Goal: Task Accomplishment & Management: Use online tool/utility

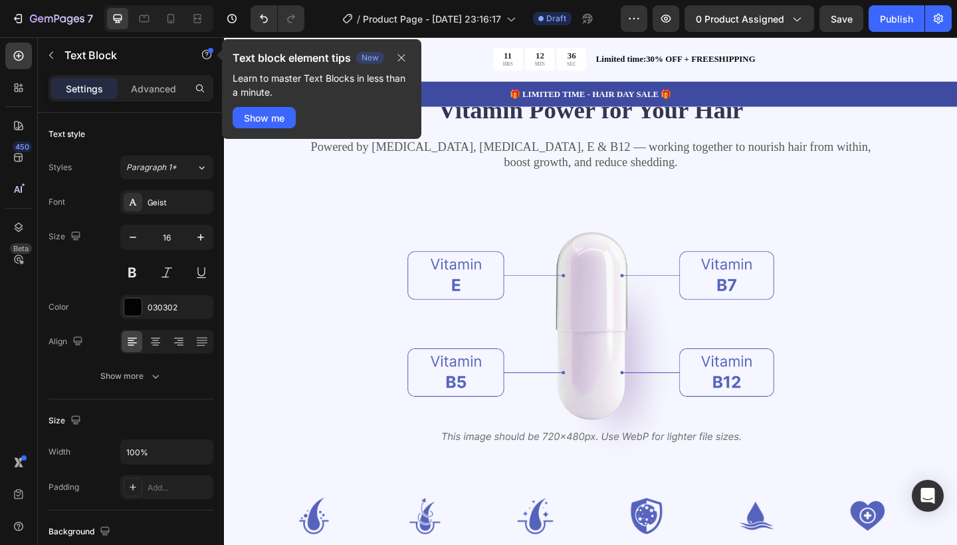
scroll to position [1499, 0]
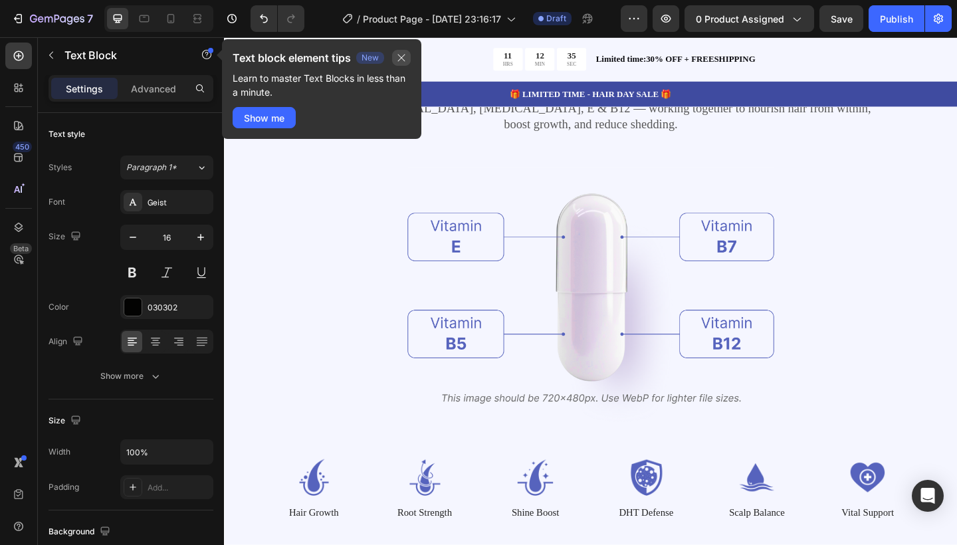
click at [406, 55] on icon "button" at bounding box center [401, 58] width 11 height 11
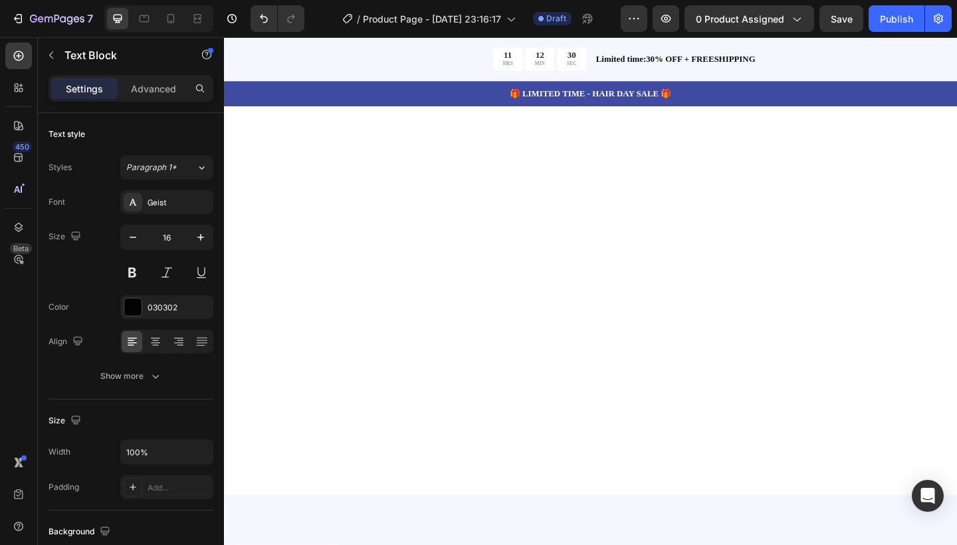
scroll to position [311, 0]
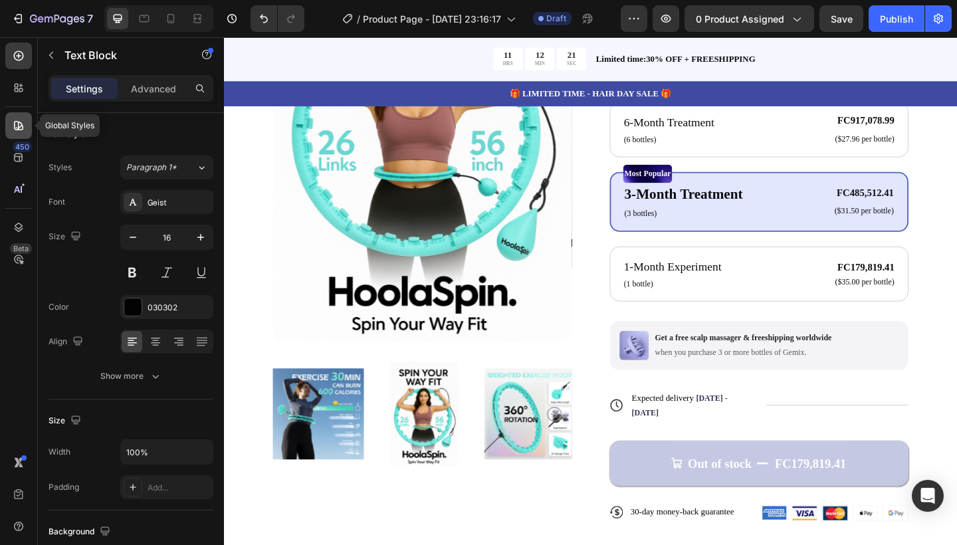
click at [21, 128] on icon at bounding box center [18, 125] width 13 height 13
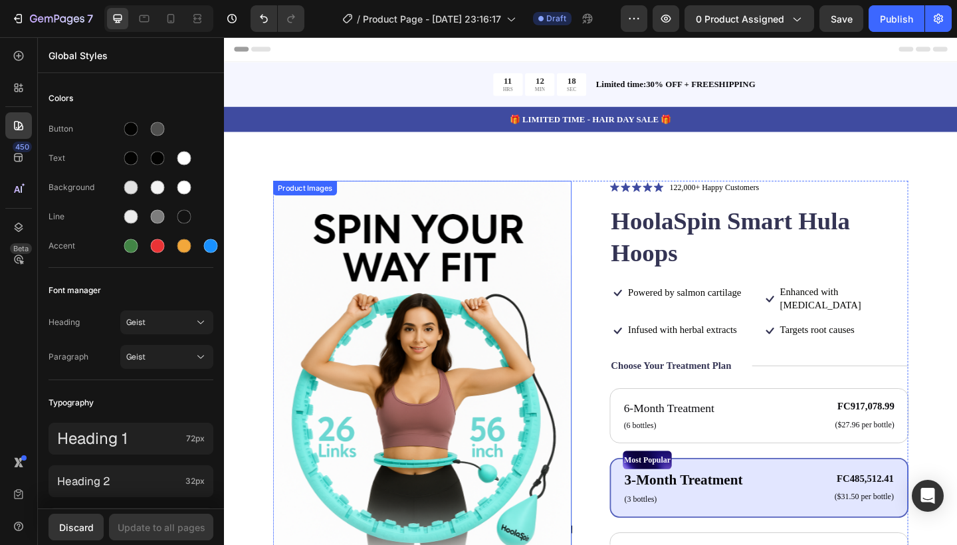
scroll to position [0, 0]
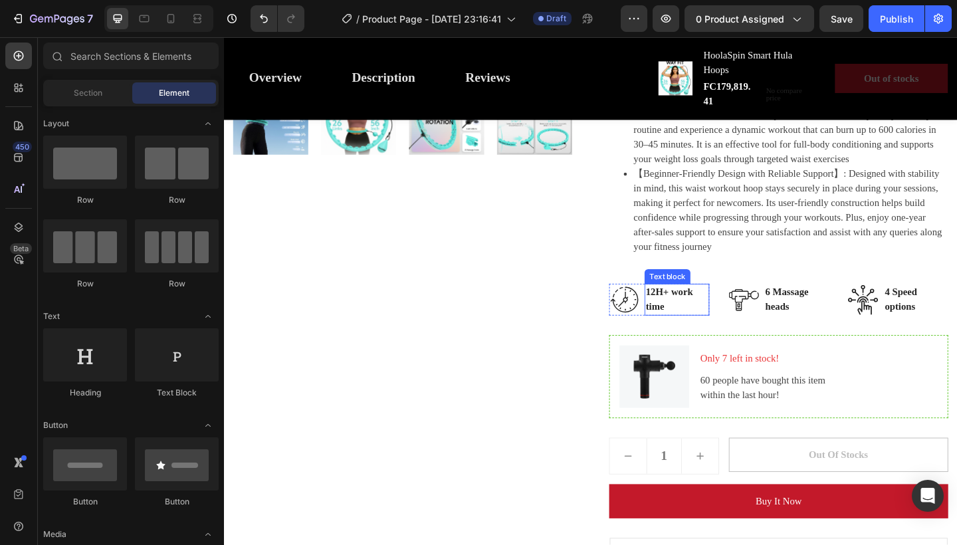
scroll to position [563, 0]
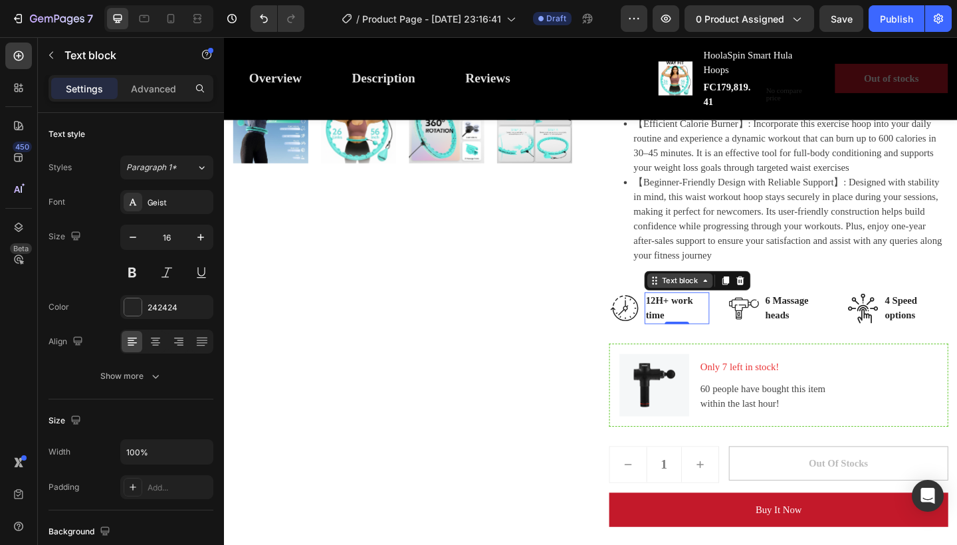
click at [732, 303] on div "Text block" at bounding box center [720, 302] width 45 height 12
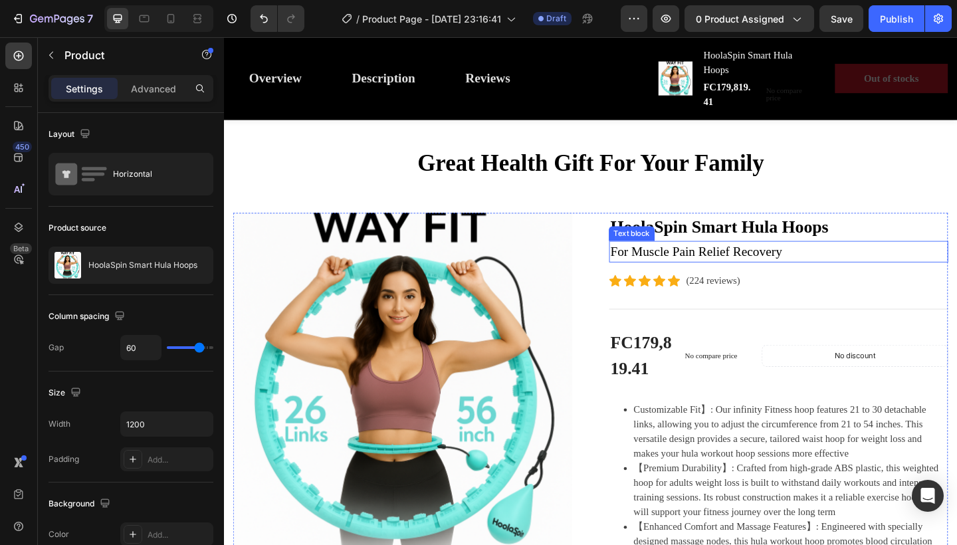
scroll to position [22, 0]
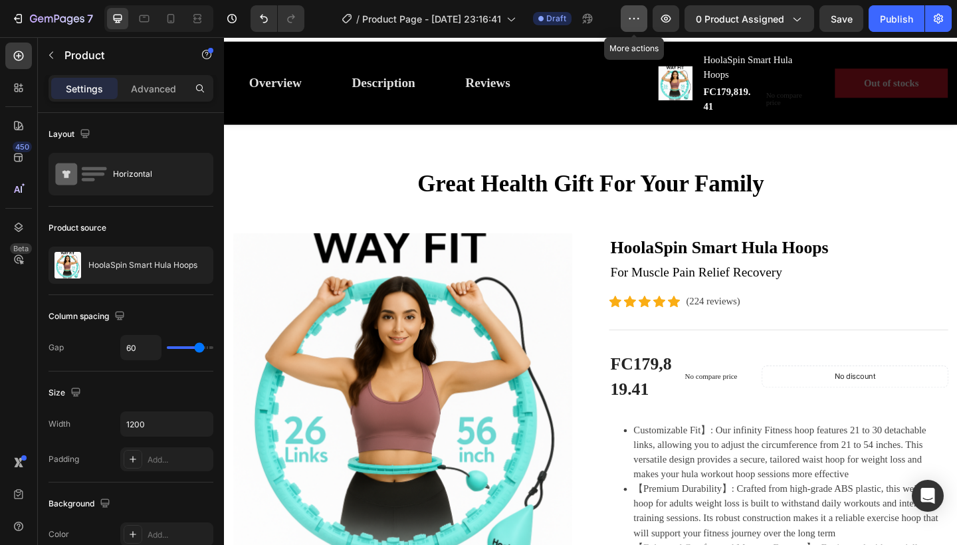
click at [638, 24] on icon "button" at bounding box center [633, 18] width 13 height 13
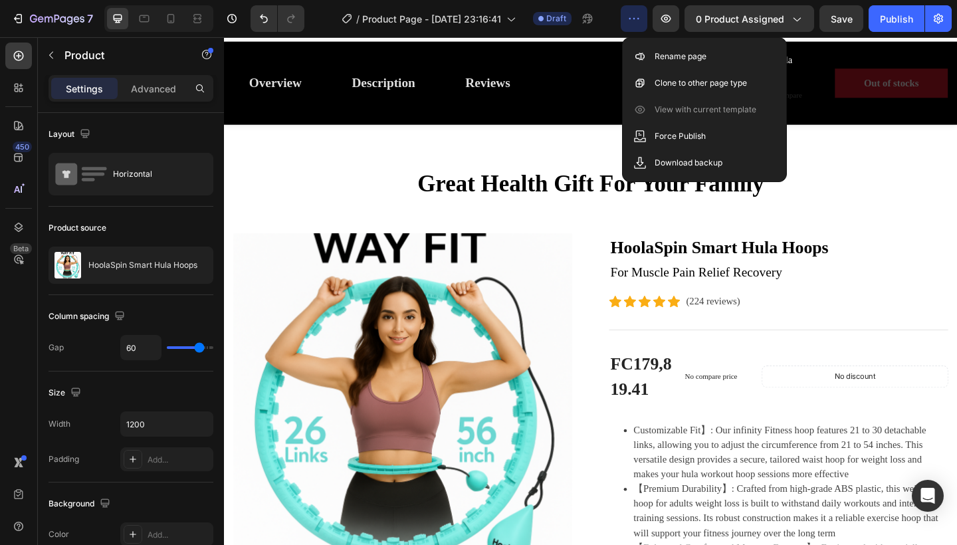
click at [638, 19] on icon "button" at bounding box center [633, 18] width 13 height 13
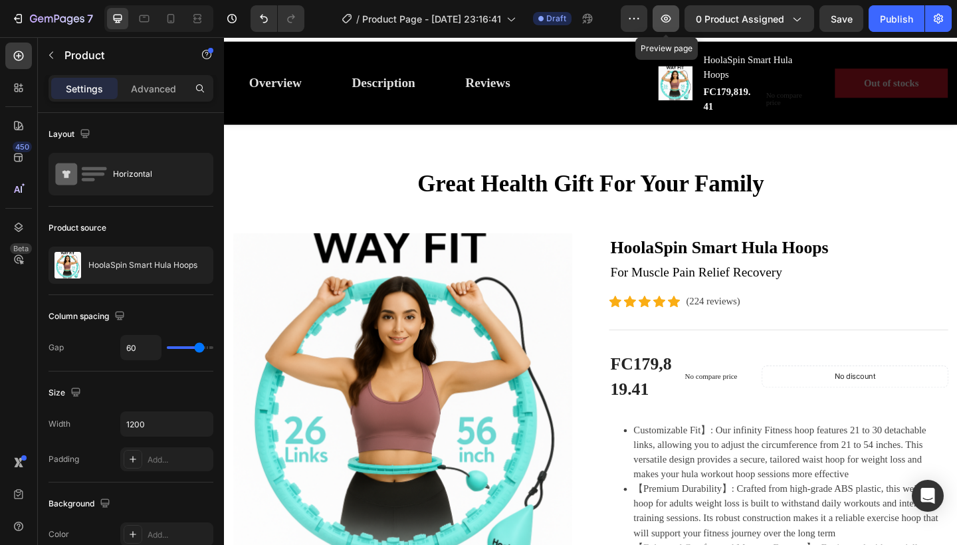
click at [671, 15] on icon "button" at bounding box center [665, 18] width 13 height 13
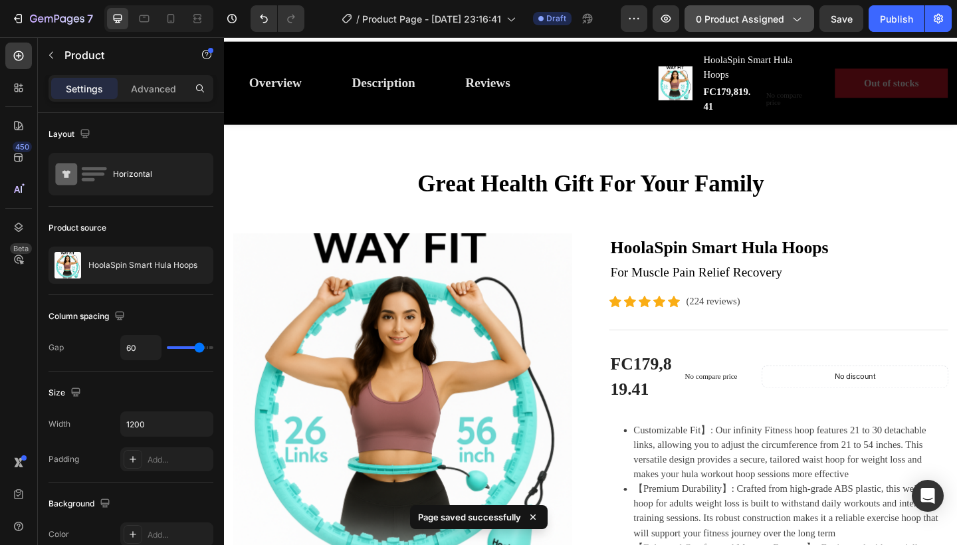
click at [792, 17] on icon "button" at bounding box center [796, 18] width 13 height 13
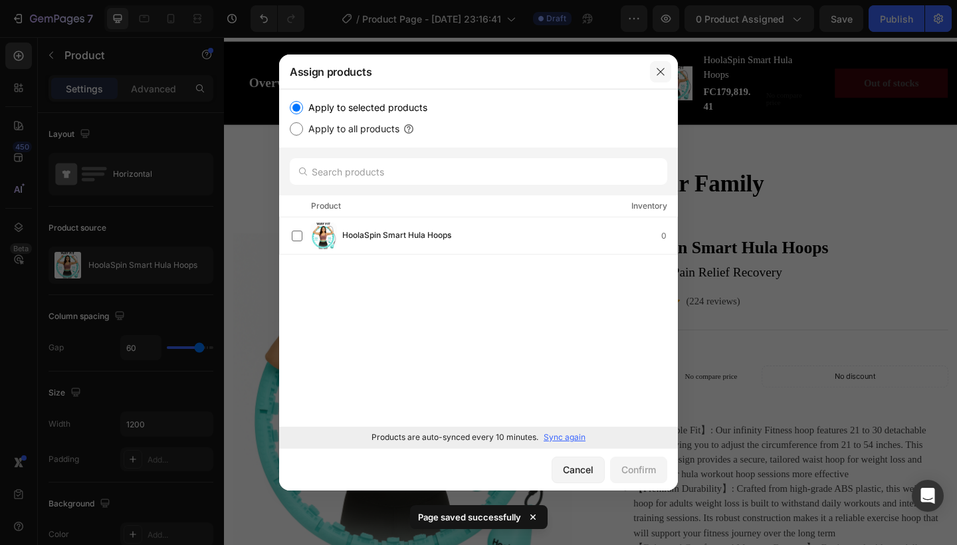
click at [663, 67] on icon "button" at bounding box center [660, 71] width 11 height 11
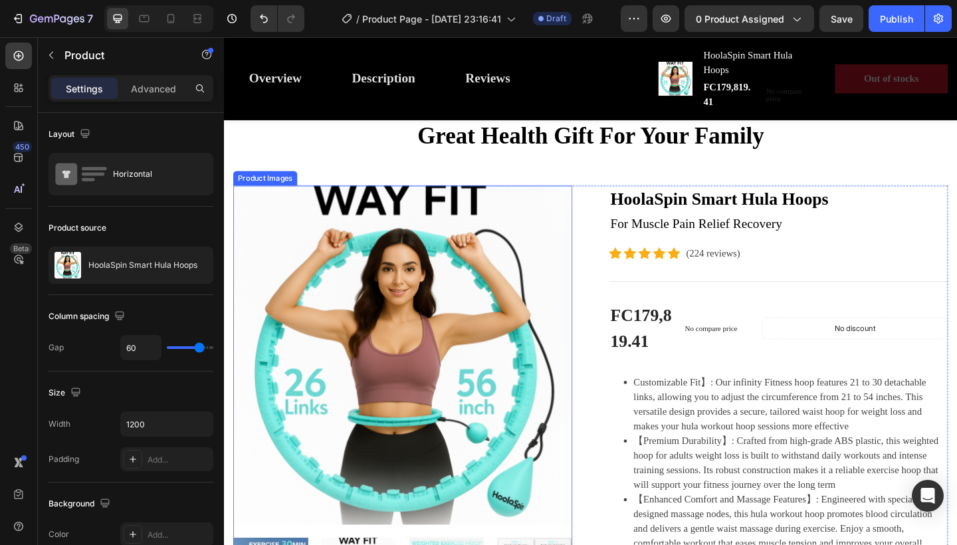
scroll to position [155, 0]
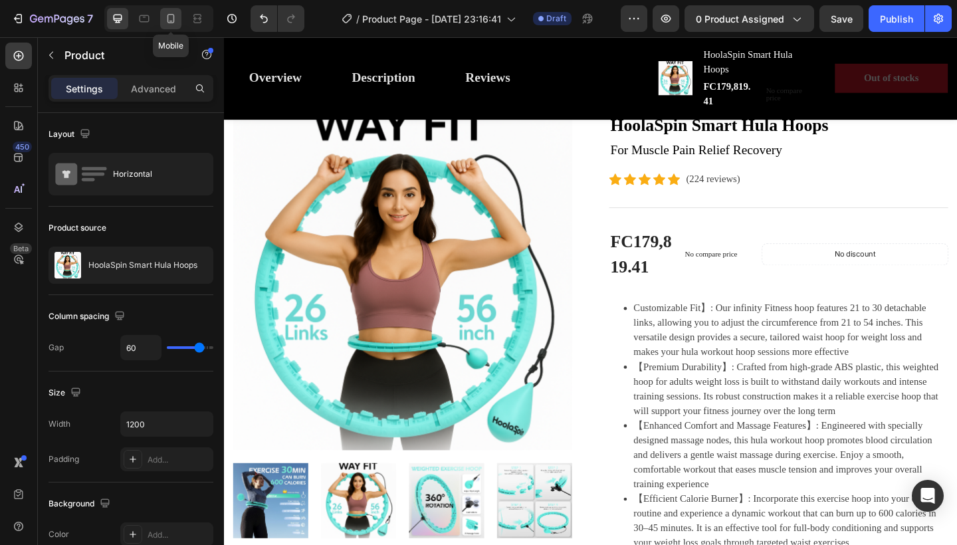
click at [172, 19] on icon at bounding box center [170, 18] width 13 height 13
type input "0"
type input "100%"
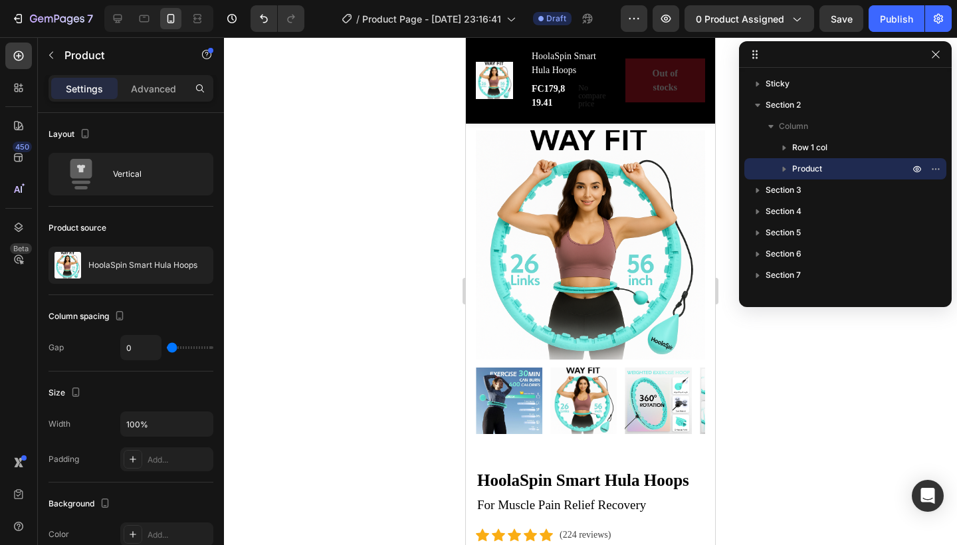
scroll to position [201, 0]
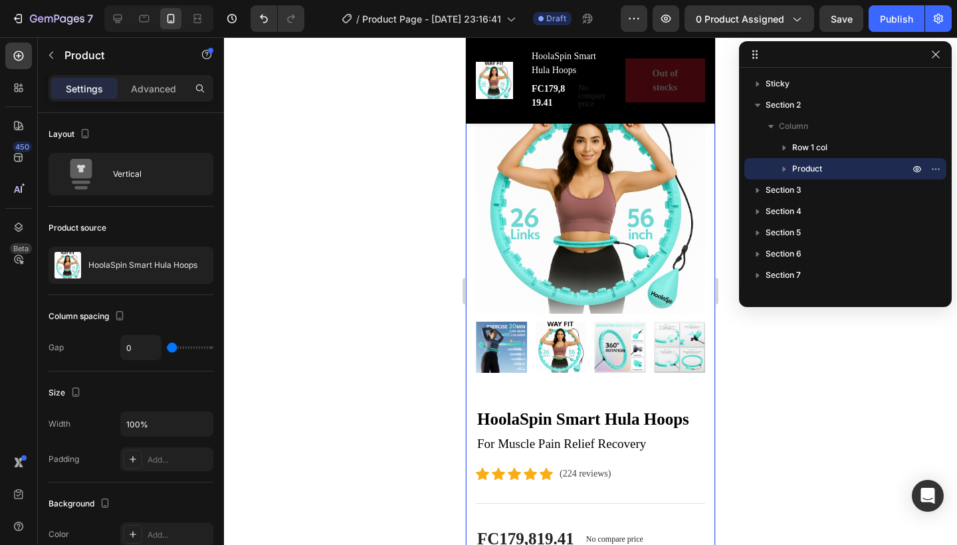
click at [760, 369] on div at bounding box center [590, 291] width 733 height 508
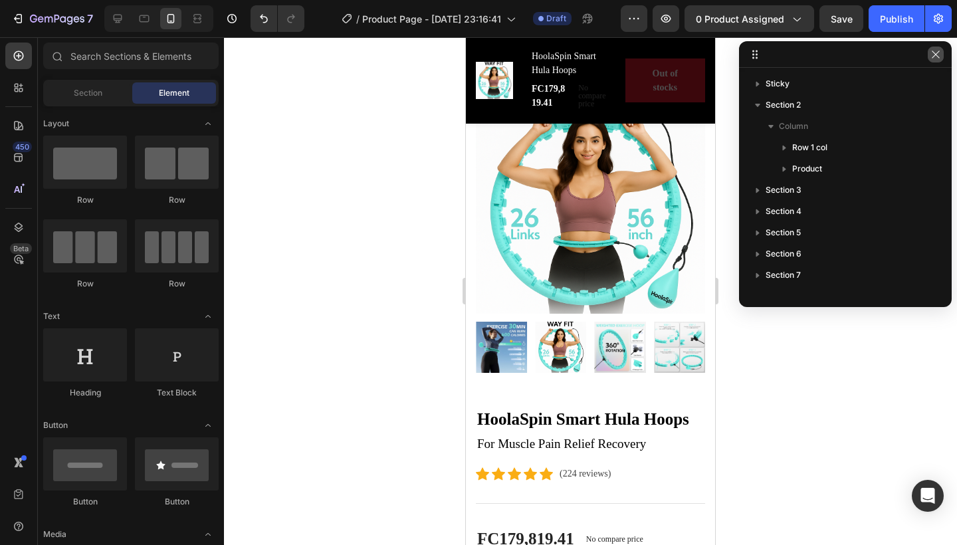
click at [932, 54] on icon "button" at bounding box center [935, 54] width 11 height 11
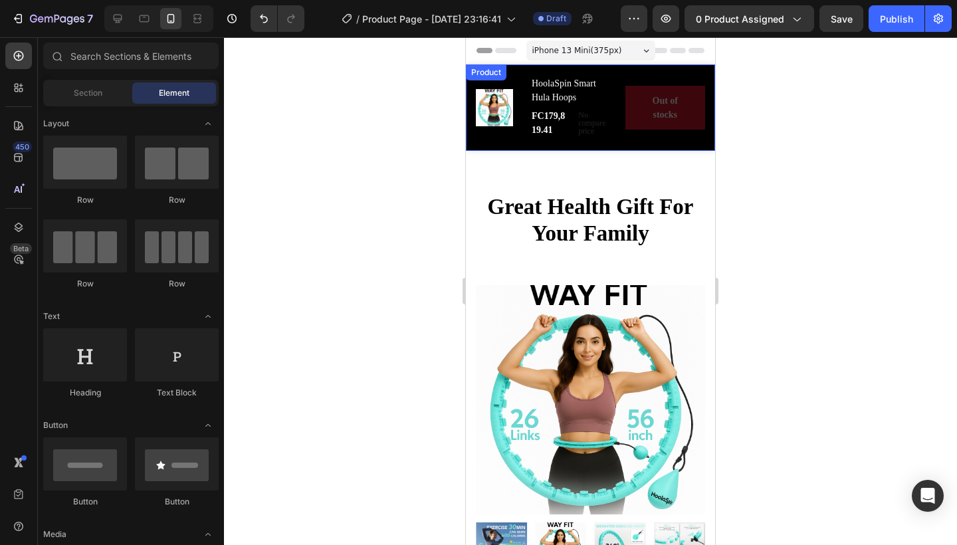
scroll to position [0, 0]
click at [623, 54] on div "iPhone 13 Mini ( 375 px)" at bounding box center [590, 51] width 129 height 20
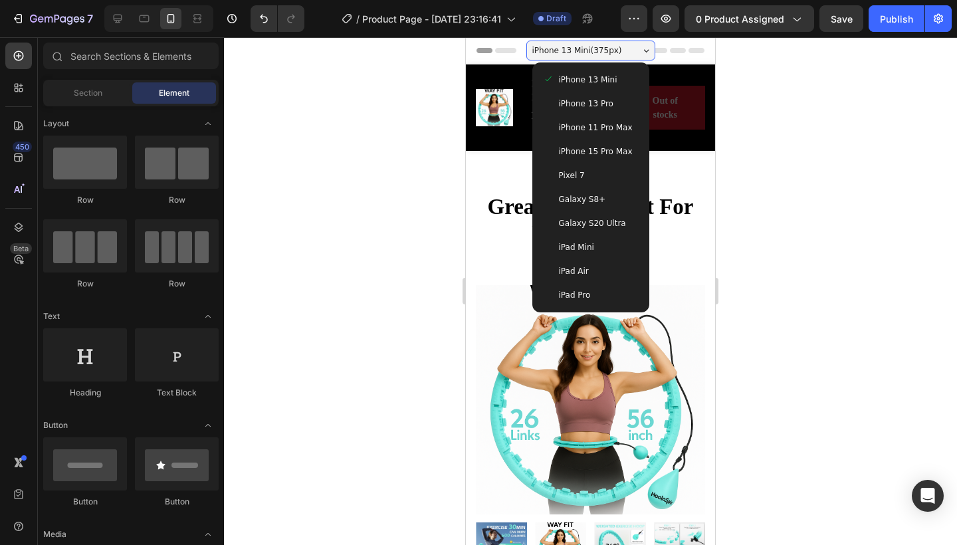
click at [606, 133] on span "iPhone 11 Pro Max" at bounding box center [596, 127] width 74 height 13
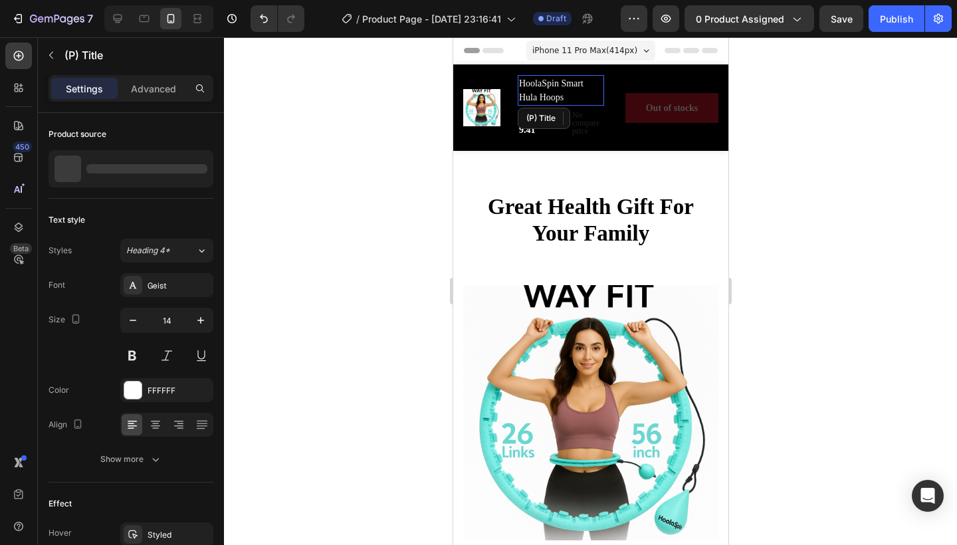
click at [558, 82] on h2 "HoolaSpin Smart Hula Hoops" at bounding box center [560, 90] width 86 height 31
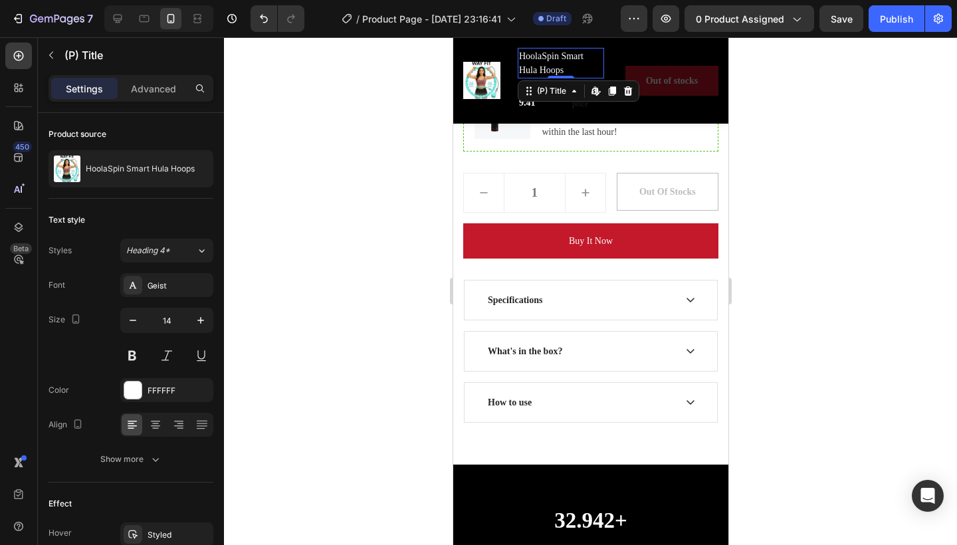
scroll to position [1399, 0]
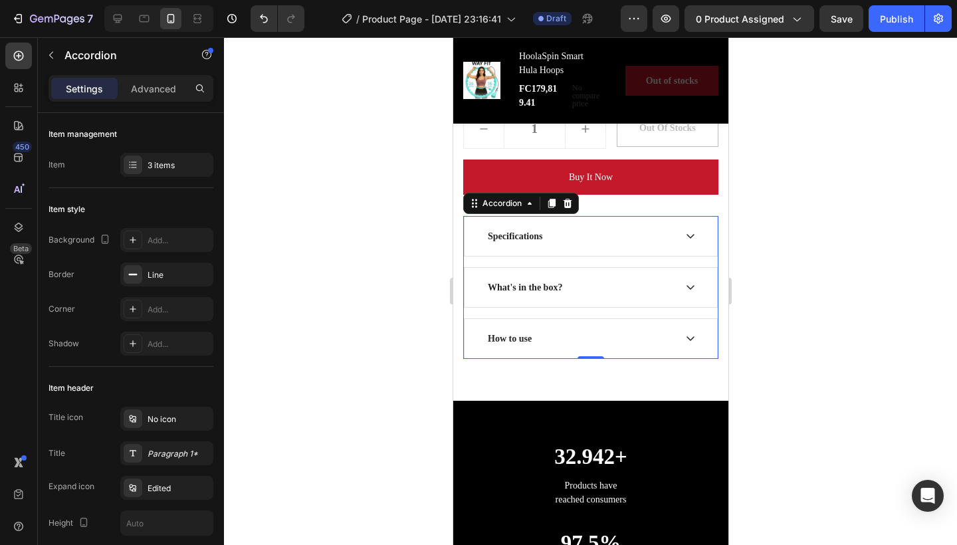
click at [680, 234] on div "Specifications" at bounding box center [590, 236] width 253 height 39
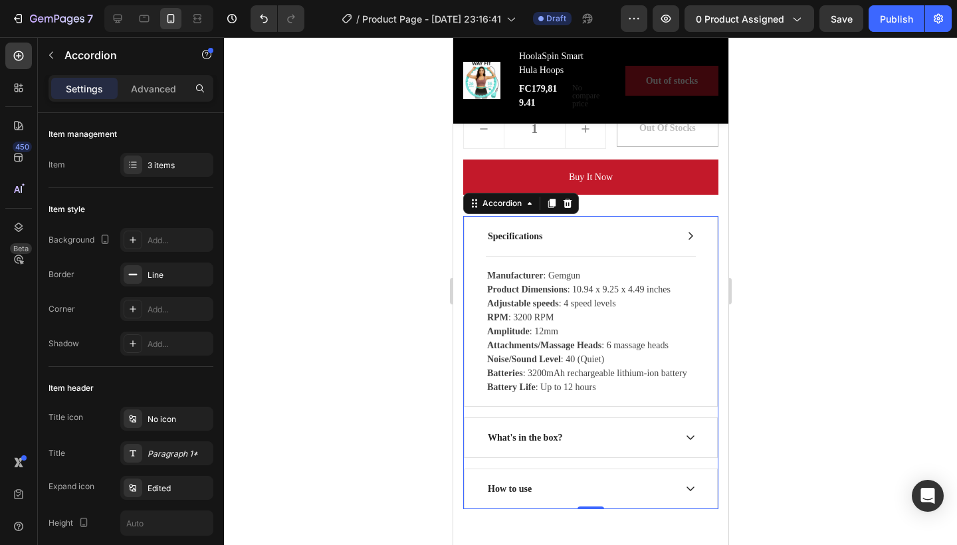
click at [685, 238] on icon at bounding box center [690, 236] width 11 height 11
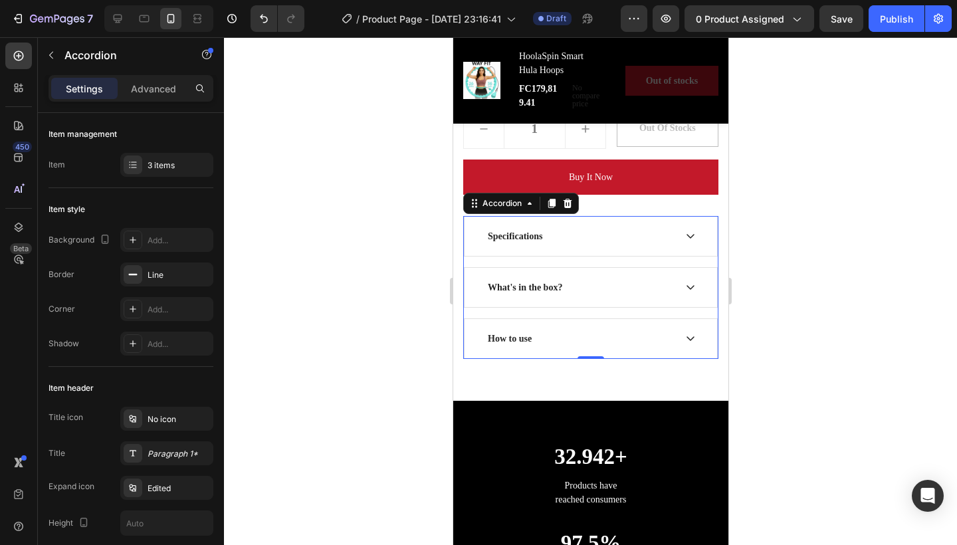
click at [658, 285] on div "What's in the box?" at bounding box center [579, 287] width 189 height 18
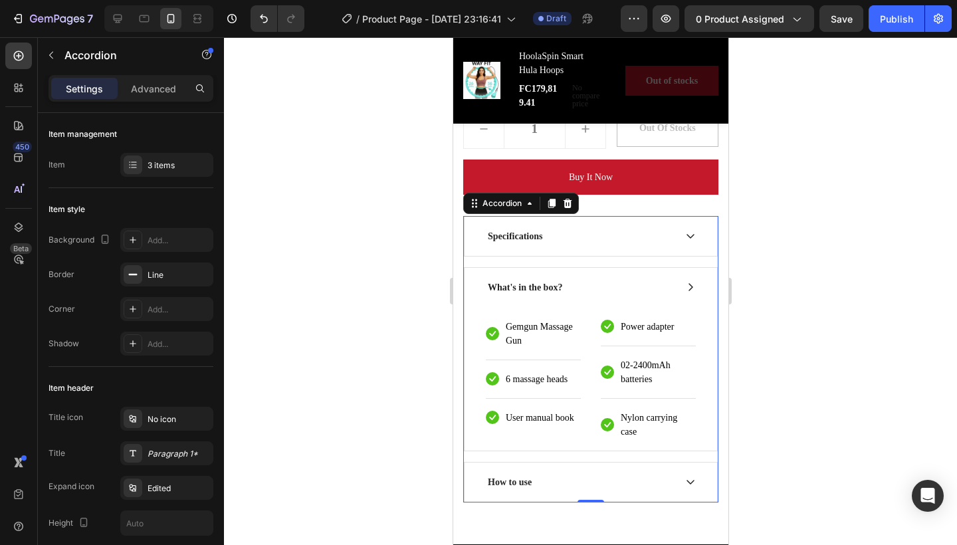
click at [658, 285] on div "What's in the box?" at bounding box center [579, 287] width 189 height 18
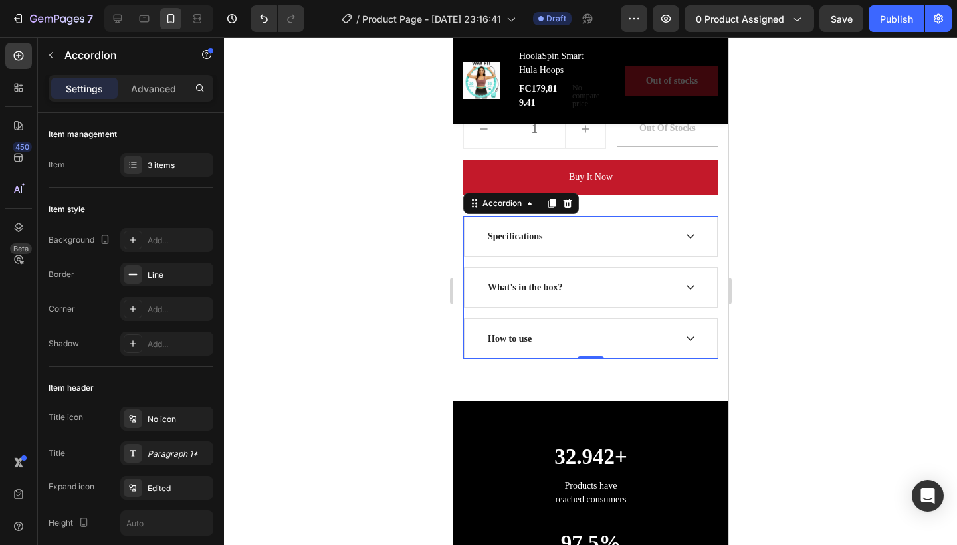
click at [639, 330] on div "How to use" at bounding box center [579, 339] width 189 height 18
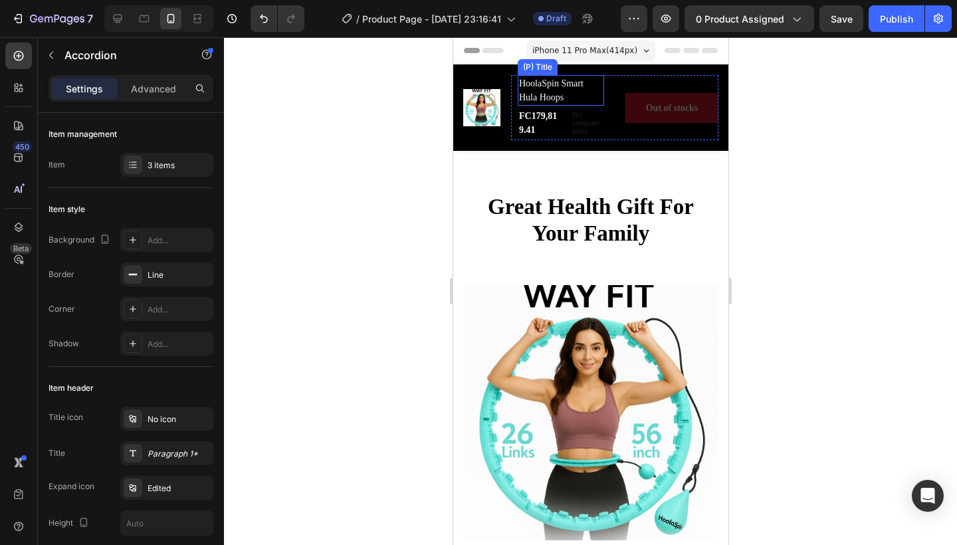
scroll to position [-1, 0]
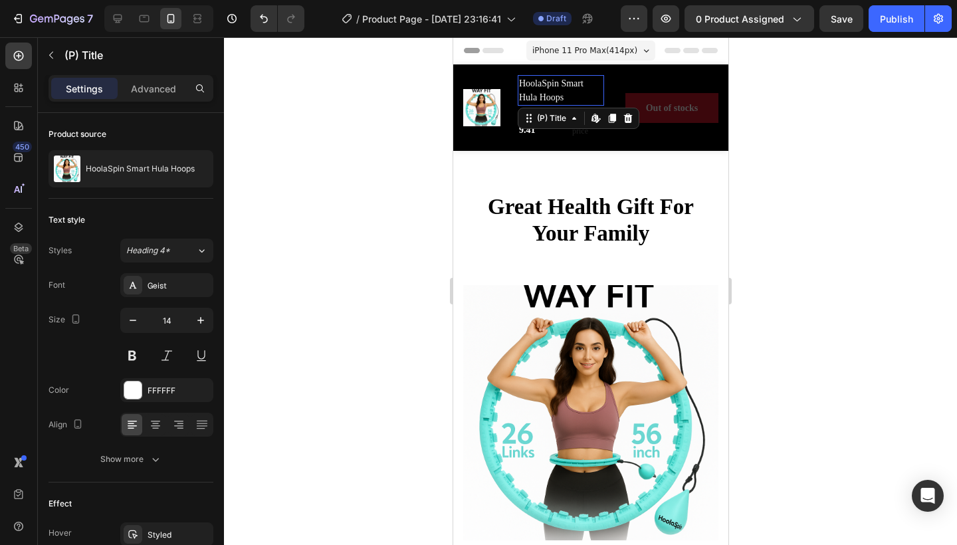
click at [564, 86] on h2 "HoolaSpin Smart Hula Hoops" at bounding box center [560, 90] width 86 height 31
click at [615, 115] on icon at bounding box center [611, 118] width 7 height 9
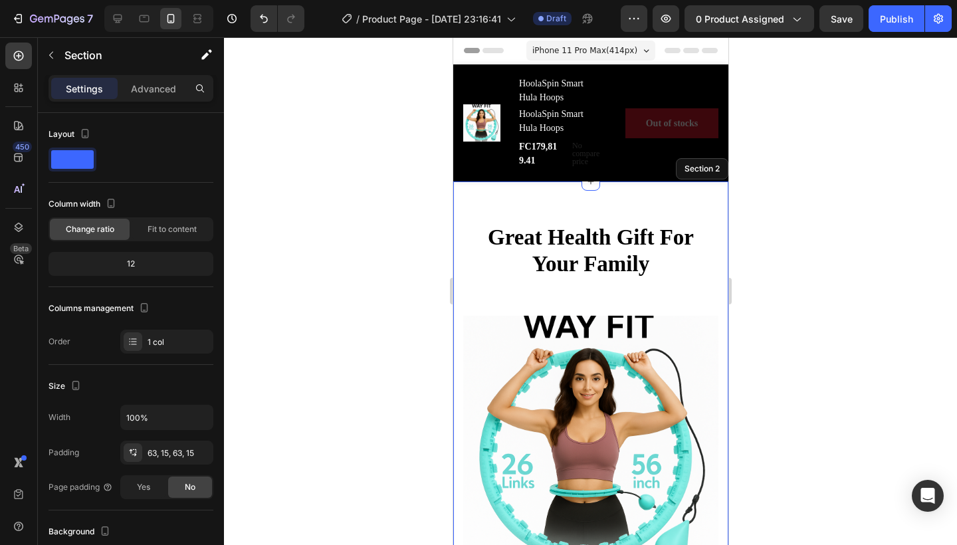
click at [421, 175] on div at bounding box center [590, 291] width 733 height 508
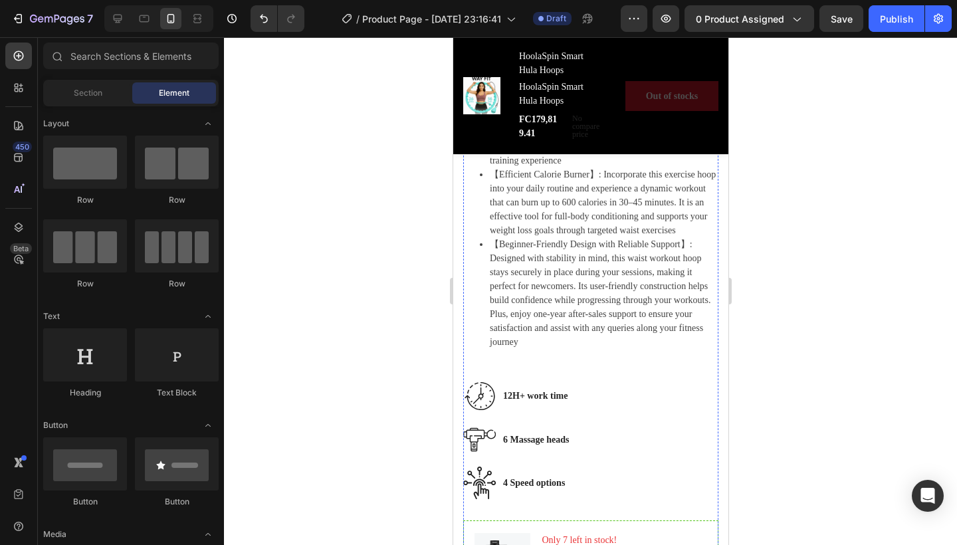
scroll to position [588, 0]
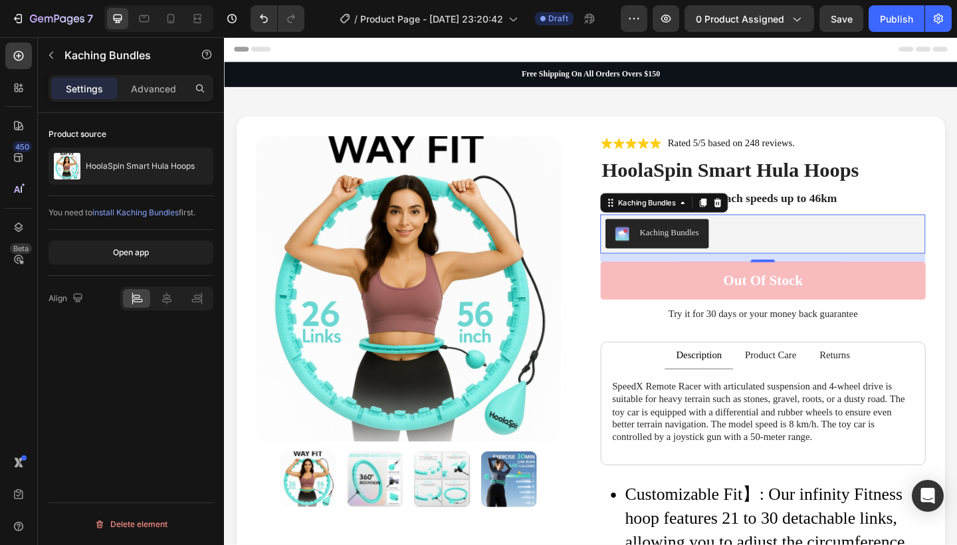
click at [173, 213] on span "install Kaching Bundles" at bounding box center [135, 212] width 86 height 10
click at [711, 239] on button "Kaching Bundles" at bounding box center [695, 251] width 112 height 32
click at [716, 249] on div "Kaching Bundles" at bounding box center [708, 250] width 64 height 14
click at [726, 217] on icon at bounding box center [723, 217] width 11 height 11
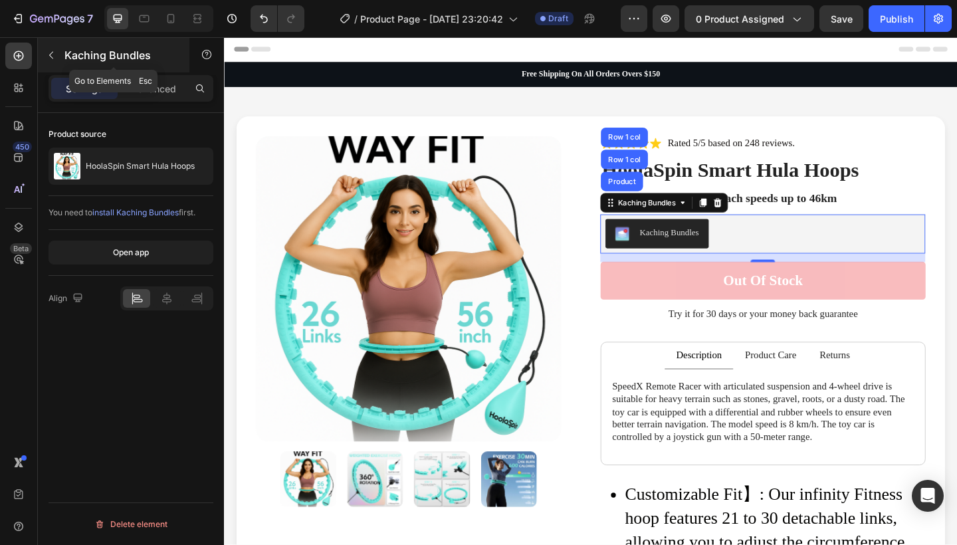
click at [57, 54] on button "button" at bounding box center [51, 55] width 21 height 21
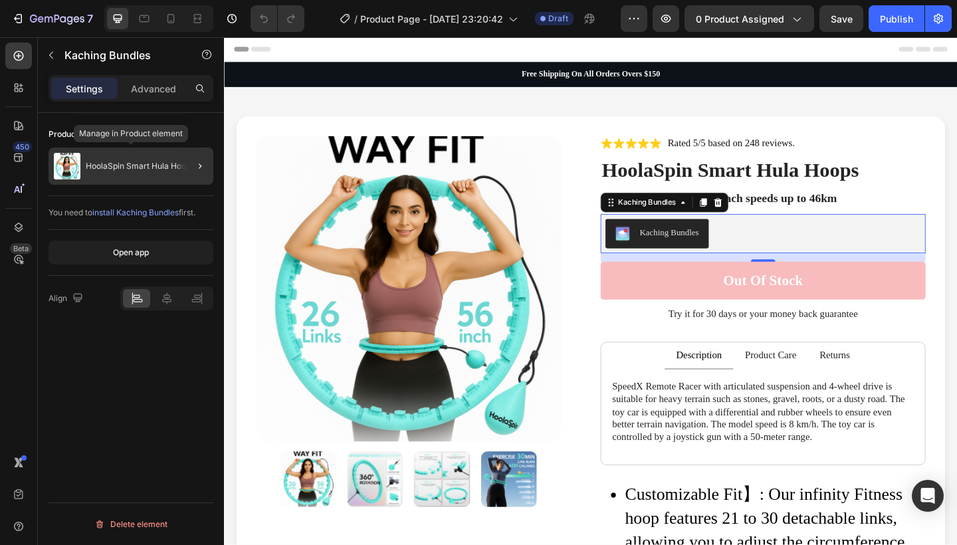
click at [127, 166] on p "HoolaSpin Smart Hula Hoops" at bounding box center [140, 166] width 109 height 9
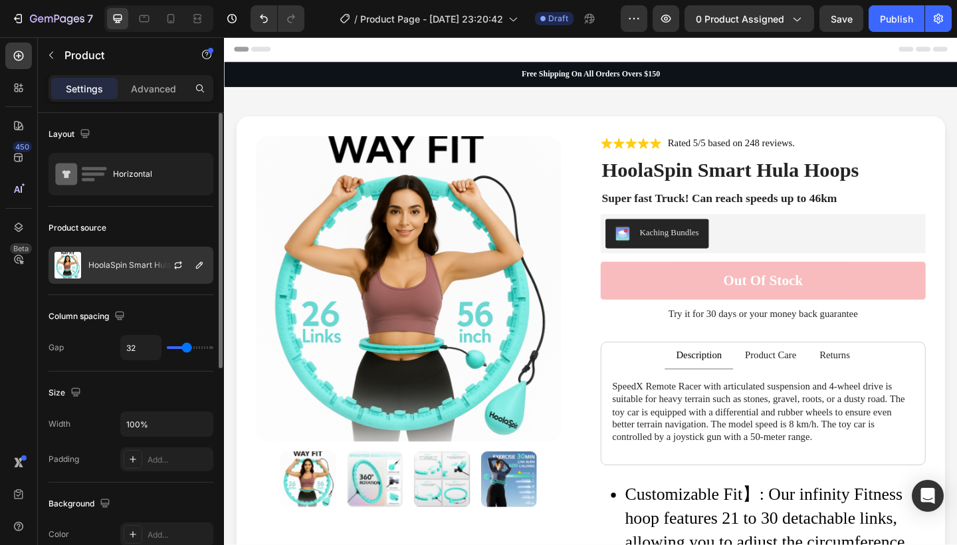
click at [148, 270] on div "HoolaSpin Smart Hula Hoops" at bounding box center [131, 265] width 165 height 37
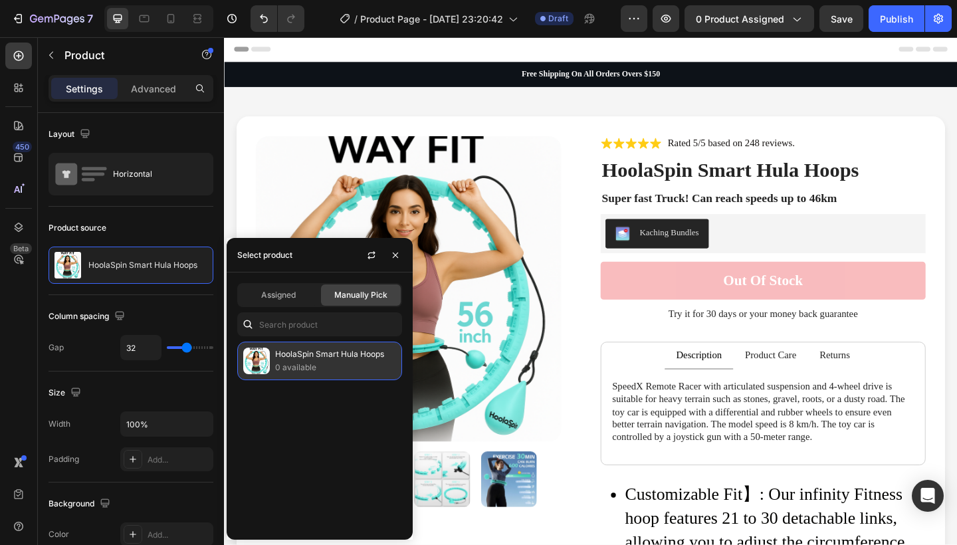
click at [293, 353] on div "HoolaSpin Smart Hula Hoops 0 available" at bounding box center [319, 361] width 165 height 39
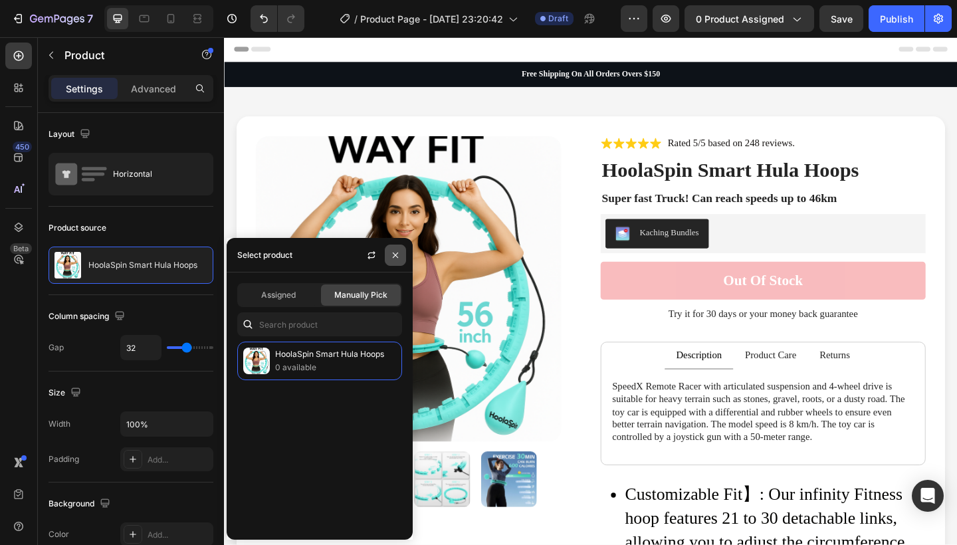
click at [401, 257] on button "button" at bounding box center [395, 255] width 21 height 21
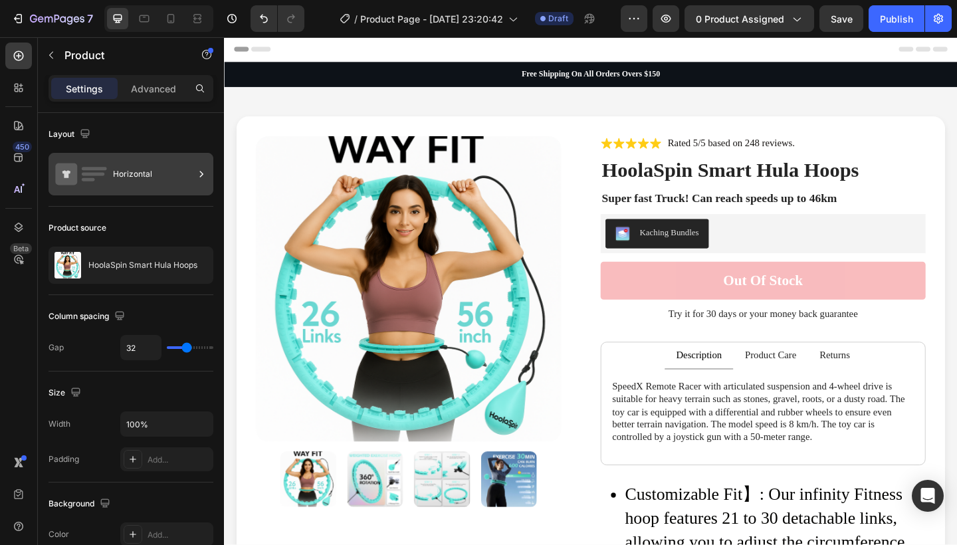
click at [130, 179] on div "Horizontal" at bounding box center [153, 174] width 81 height 31
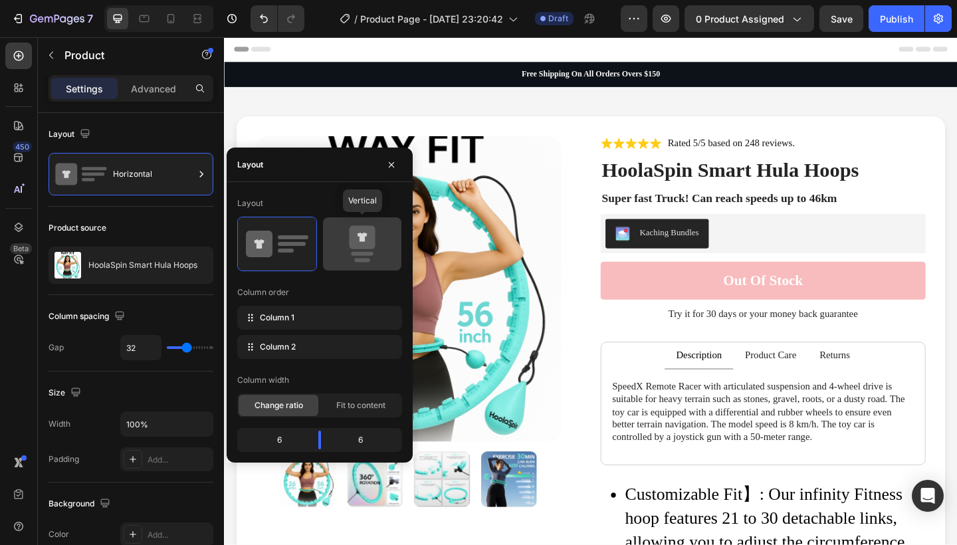
click at [342, 235] on icon at bounding box center [362, 243] width 62 height 37
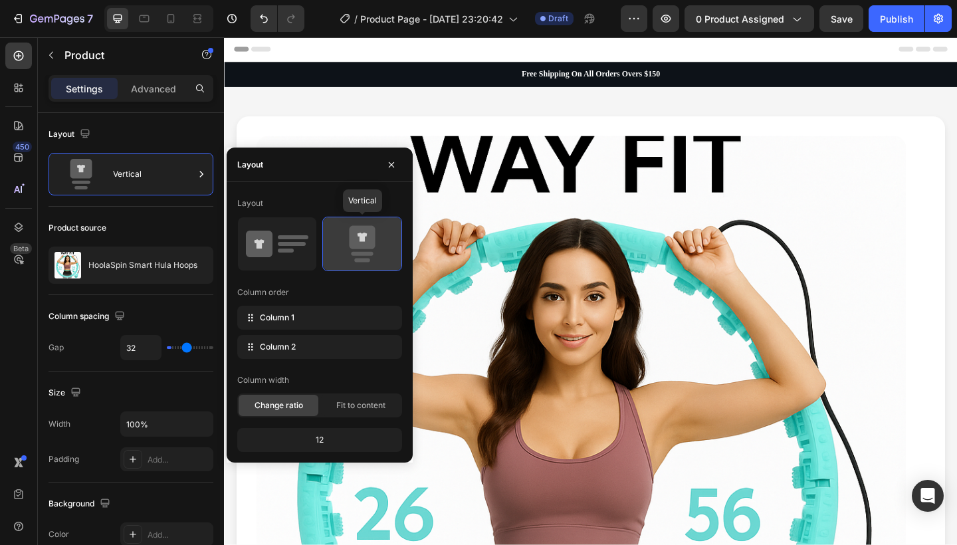
type input "0"
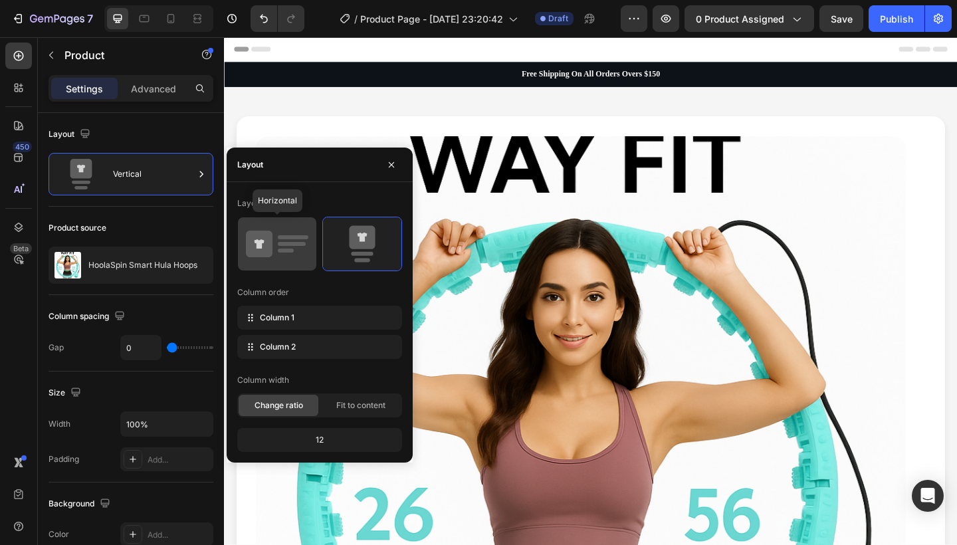
click at [302, 235] on rect at bounding box center [293, 237] width 31 height 4
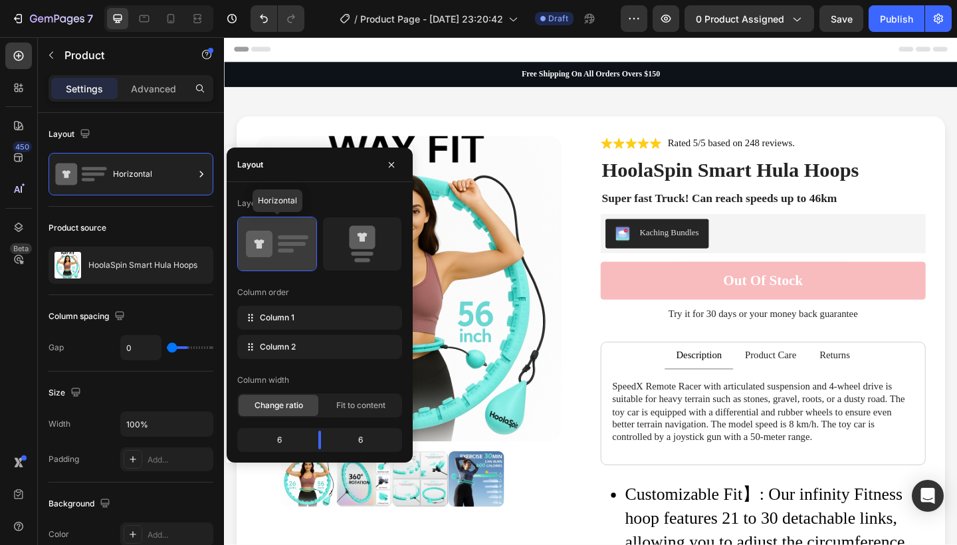
type input "32"
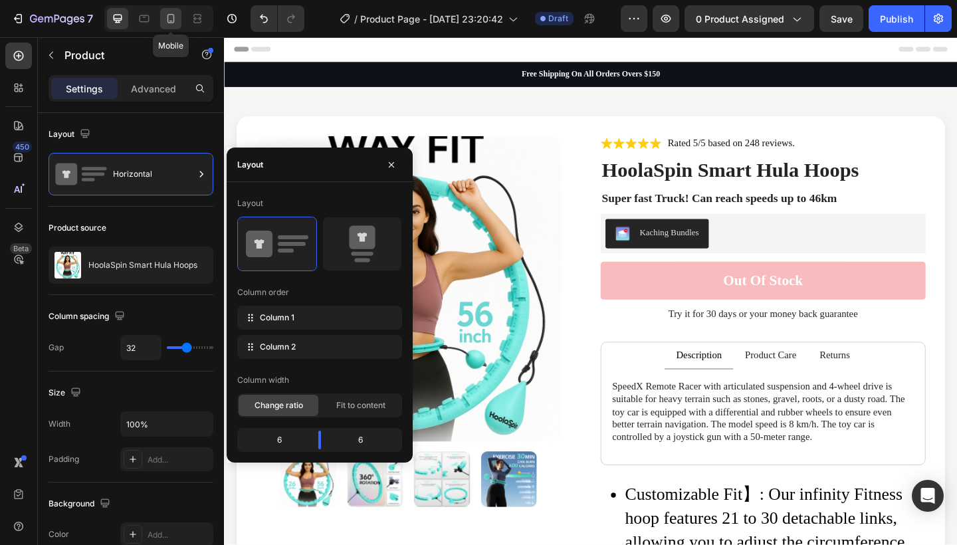
click at [167, 23] on icon at bounding box center [170, 18] width 13 height 13
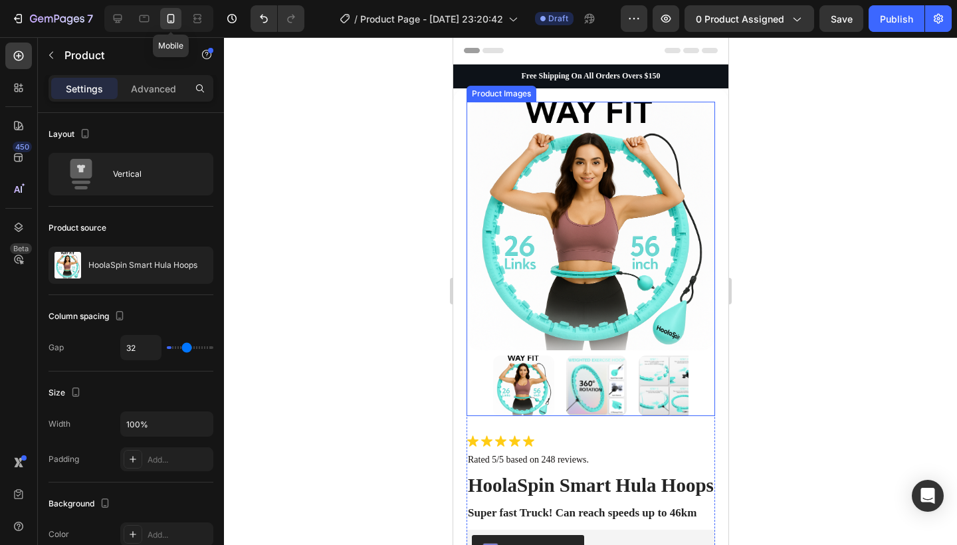
type input "0"
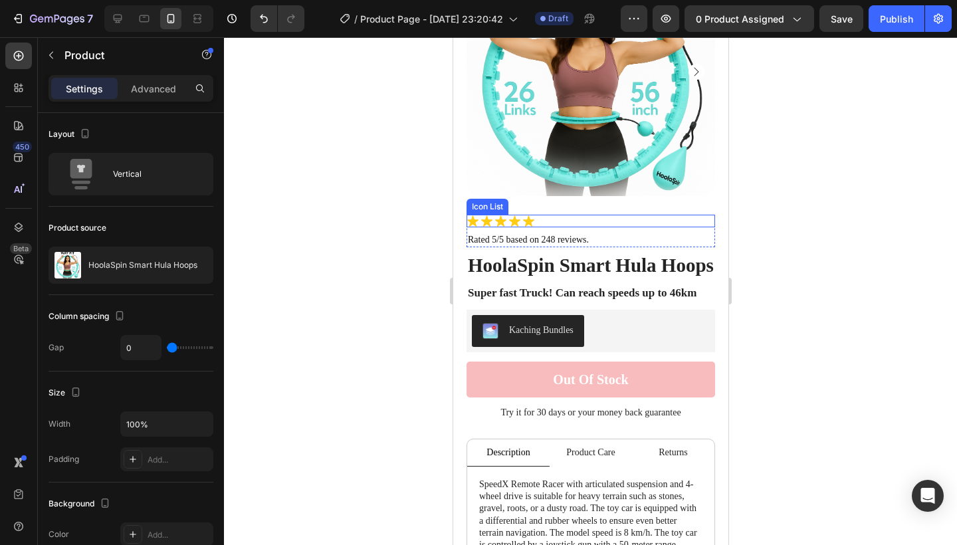
scroll to position [168, 0]
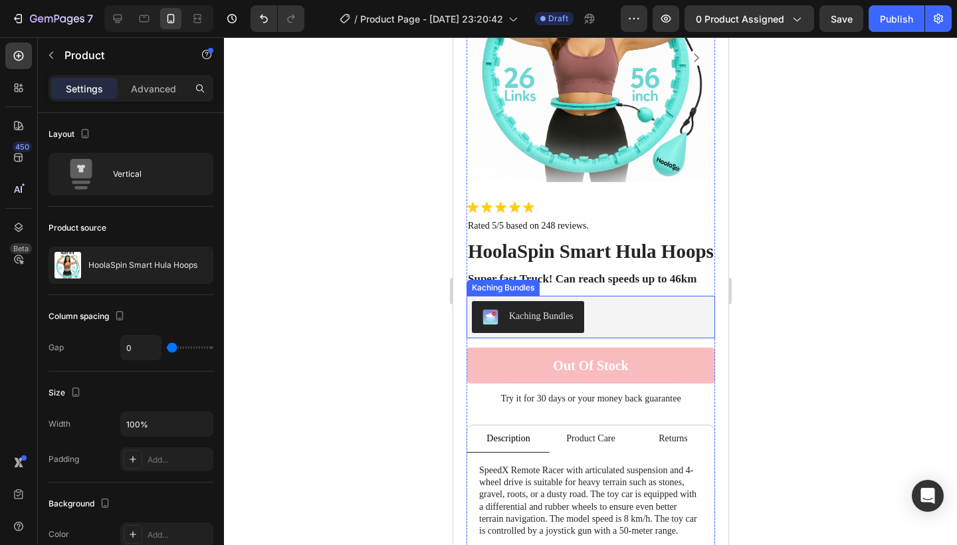
click at [607, 315] on div "Kaching Bundles" at bounding box center [590, 317] width 238 height 32
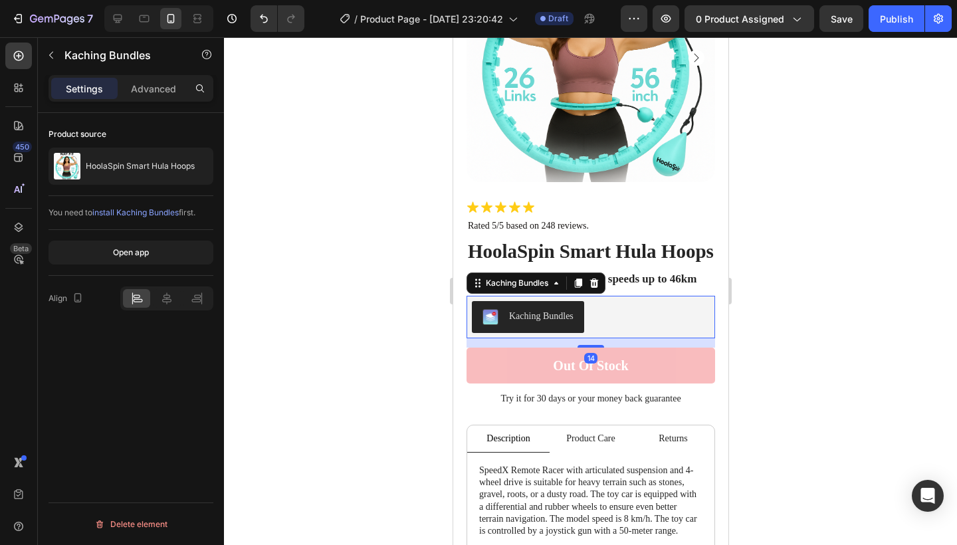
click at [570, 315] on div "Kaching Bundles" at bounding box center [540, 316] width 64 height 14
click at [554, 285] on icon at bounding box center [555, 283] width 11 height 11
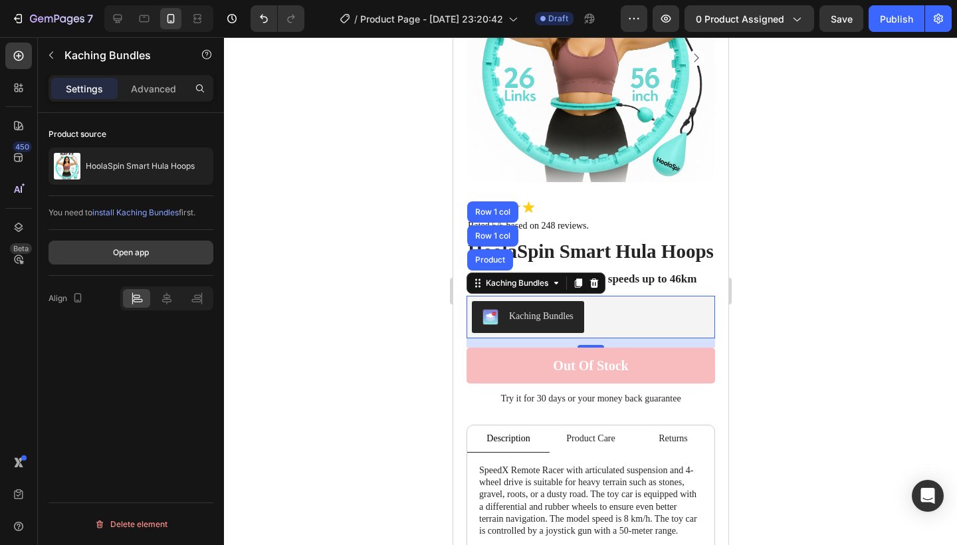
click at [154, 247] on button "Open app" at bounding box center [131, 253] width 165 height 24
